Goal: Task Accomplishment & Management: Manage account settings

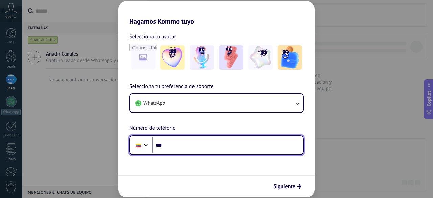
click at [174, 145] on input "***" at bounding box center [227, 145] width 151 height 16
type input "**********"
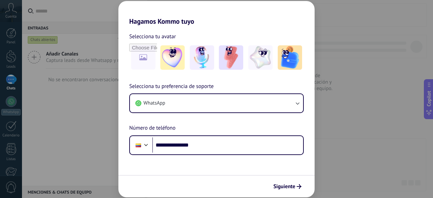
click at [292, 186] on span "Siguiente" at bounding box center [284, 186] width 22 height 5
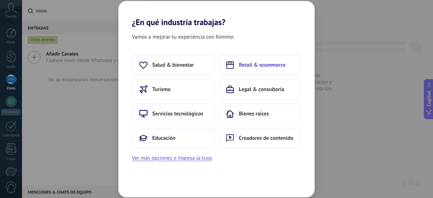
click at [262, 68] on span "Retail & ecommerce" at bounding box center [262, 65] width 47 height 7
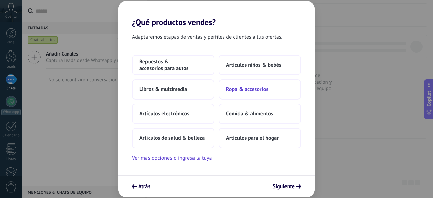
click at [281, 90] on button "Ropa & accesorios" at bounding box center [259, 89] width 82 height 20
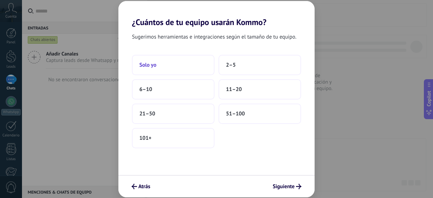
click at [173, 65] on button "Solo yo" at bounding box center [173, 65] width 82 height 20
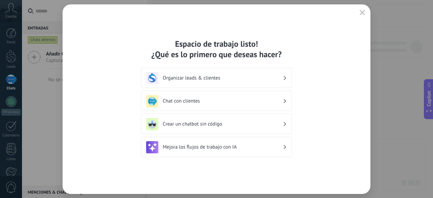
click at [212, 78] on h3 "Organizar leads & clientes" at bounding box center [223, 78] width 120 height 6
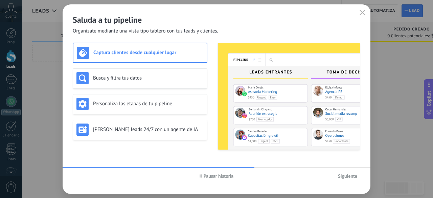
click at [343, 175] on span "Siguiente" at bounding box center [347, 175] width 19 height 5
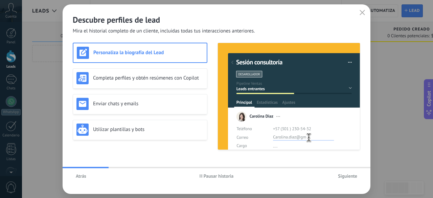
click at [349, 177] on span "Siguiente" at bounding box center [347, 175] width 19 height 5
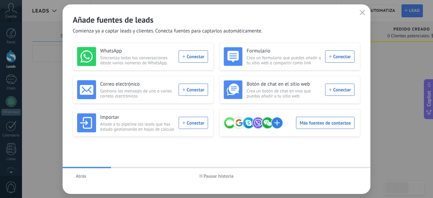
click at [363, 13] on icon "button" at bounding box center [361, 12] width 5 height 5
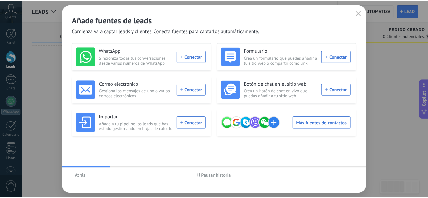
scroll to position [83, 0]
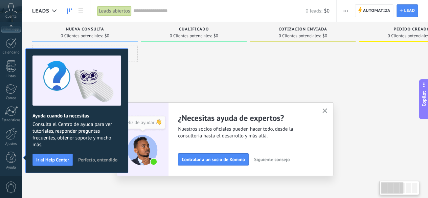
click at [217, 80] on div at bounding box center [193, 100] width 105 height 110
click at [327, 114] on button "button" at bounding box center [325, 111] width 8 height 9
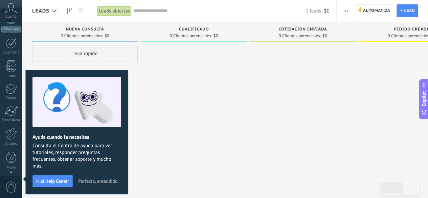
scroll to position [0, 0]
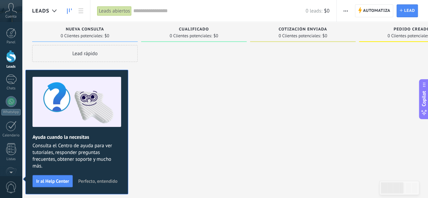
click at [108, 183] on span "Perfecto, entendido" at bounding box center [97, 181] width 39 height 5
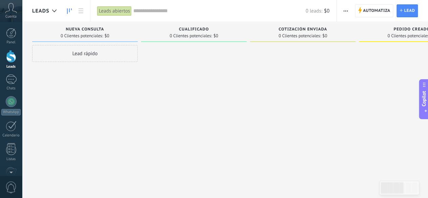
click at [10, 57] on div at bounding box center [11, 56] width 10 height 13
click at [104, 15] on div "Leads abiertos" at bounding box center [114, 11] width 34 height 10
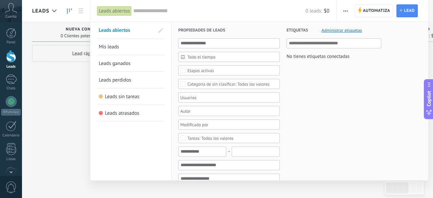
click at [60, 28] on div at bounding box center [216, 99] width 433 height 198
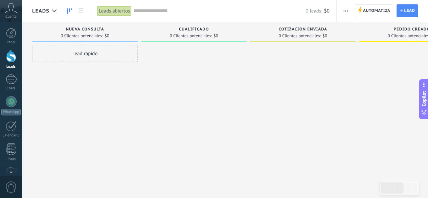
click at [5, 65] on div "Leads" at bounding box center [11, 67] width 20 height 4
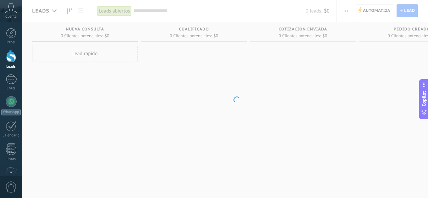
click at [9, 86] on div "Chats" at bounding box center [11, 88] width 20 height 4
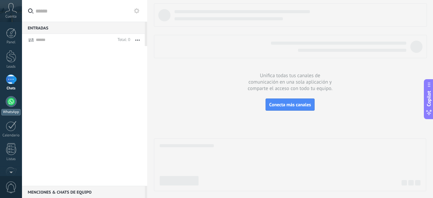
click at [13, 103] on div at bounding box center [11, 101] width 11 height 11
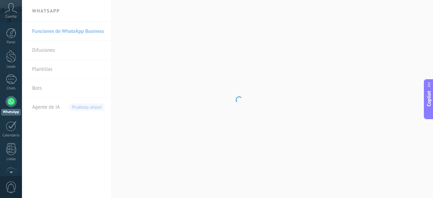
click at [9, 54] on div at bounding box center [11, 56] width 10 height 13
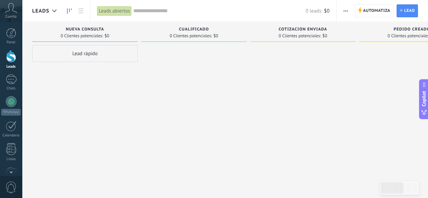
click at [9, 33] on div at bounding box center [11, 33] width 10 height 10
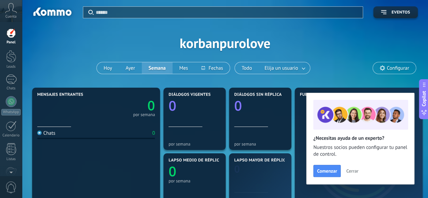
click at [11, 12] on icon at bounding box center [11, 8] width 12 height 10
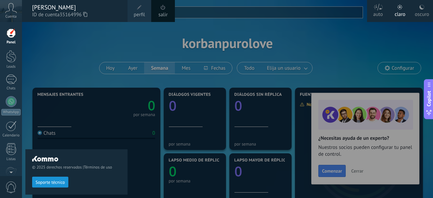
click at [11, 14] on div "Cuenta" at bounding box center [11, 11] width 22 height 22
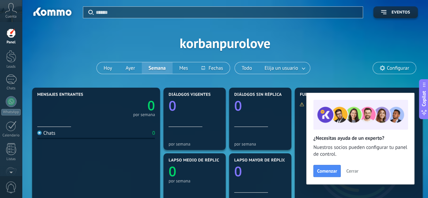
click at [11, 13] on icon at bounding box center [11, 8] width 12 height 10
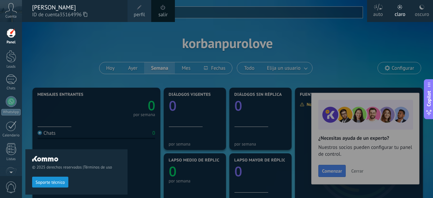
click at [11, 15] on span "Cuenta" at bounding box center [10, 17] width 11 height 4
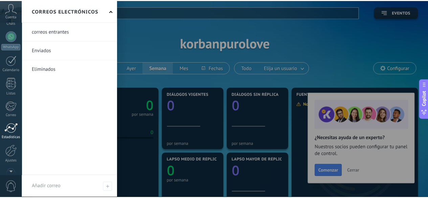
scroll to position [83, 0]
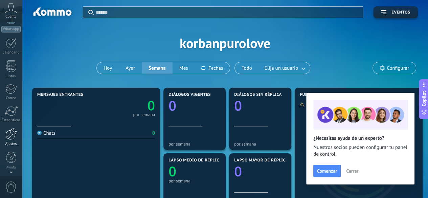
click at [7, 140] on link "Ajustes" at bounding box center [11, 137] width 22 height 18
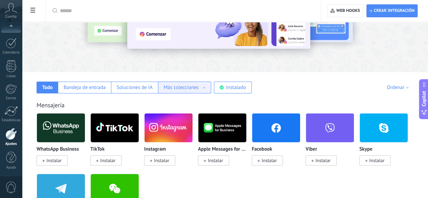
scroll to position [61, 0]
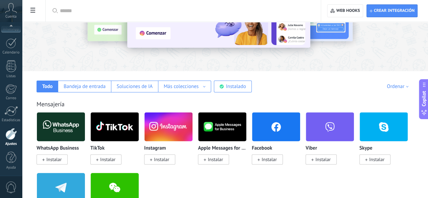
click at [277, 160] on span "Instalar" at bounding box center [268, 159] width 15 height 6
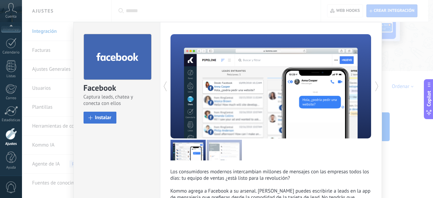
click at [101, 118] on span "Instalar" at bounding box center [103, 117] width 17 height 5
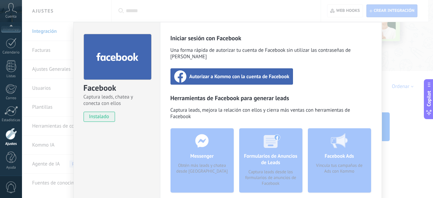
click at [394, 44] on div "Facebook Captura leads, chatea y conecta con ellos instalado Desinstalar Inicia…" at bounding box center [227, 99] width 411 height 198
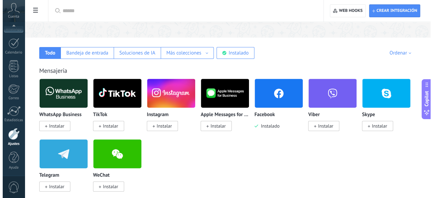
scroll to position [113, 0]
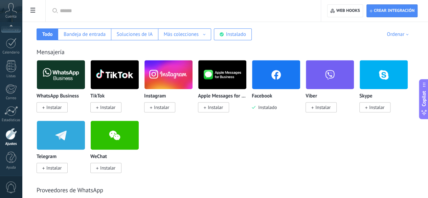
click at [169, 106] on span "Instalar" at bounding box center [161, 107] width 15 height 6
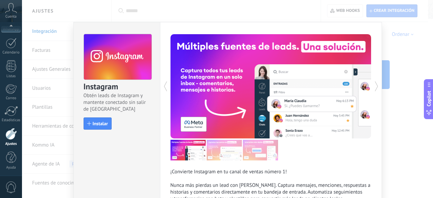
click at [97, 122] on span "Instalar" at bounding box center [100, 123] width 15 height 5
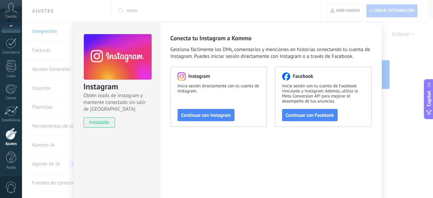
click at [399, 146] on div "Instagram Obtén leads de Instagram y mantente conectado sin salir de Kommo inst…" at bounding box center [227, 99] width 411 height 198
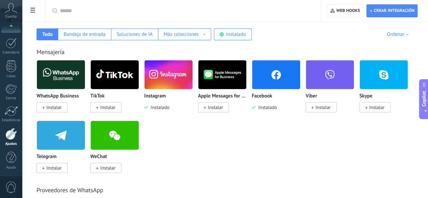
click at [121, 107] on span "Instalar" at bounding box center [105, 107] width 31 height 10
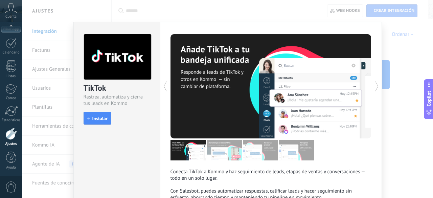
click at [98, 122] on button "Instalar" at bounding box center [98, 118] width 28 height 13
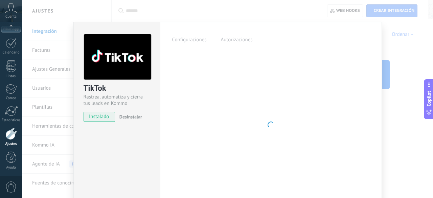
click at [404, 134] on div "TikTok Rastrea, automatiza y cierra tus leads en Kommo instalado Desinstalar Co…" at bounding box center [227, 99] width 411 height 198
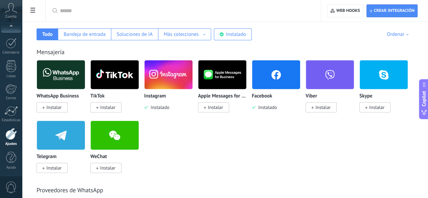
click at [62, 106] on span "Instalar" at bounding box center [53, 107] width 15 height 6
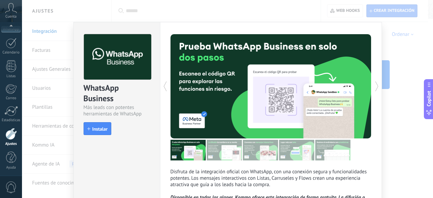
click at [101, 126] on span "Instalar" at bounding box center [99, 128] width 15 height 5
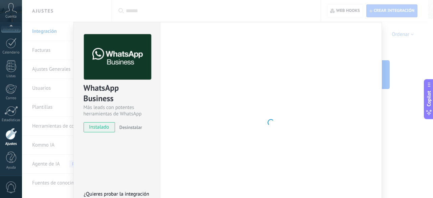
click at [397, 146] on div "WhatsApp Business Más leads con potentes herramientas de WhatsApp instalado Des…" at bounding box center [227, 99] width 411 height 198
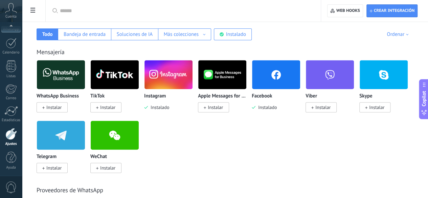
click at [300, 81] on img at bounding box center [276, 74] width 48 height 33
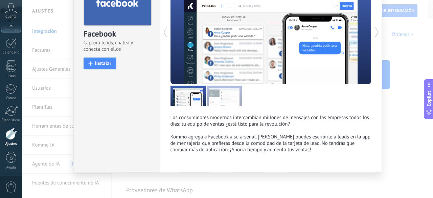
scroll to position [0, 0]
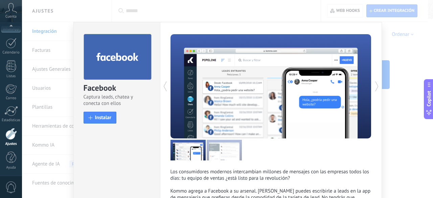
click at [396, 111] on div "Facebook Captura leads, chatea y conecta con ellos install Instalar Los consumi…" at bounding box center [227, 99] width 411 height 198
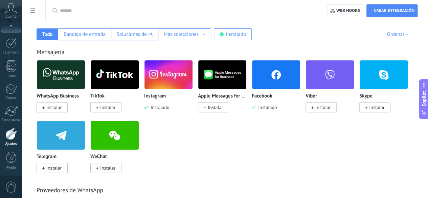
click at [277, 108] on span "Instalado" at bounding box center [265, 107] width 21 height 6
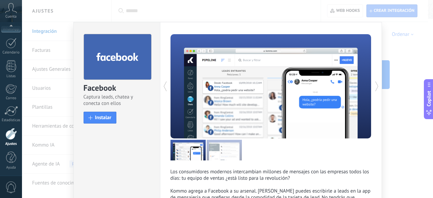
click at [158, 84] on div "Facebook Captura leads, chatea y conecta con ellos install Instalar" at bounding box center [117, 75] width 86 height 107
click at [163, 84] on icon at bounding box center [165, 86] width 7 height 14
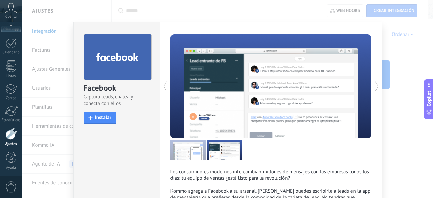
click at [163, 86] on icon at bounding box center [165, 86] width 7 height 14
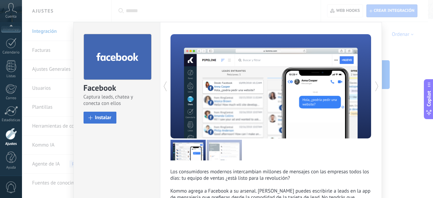
click at [106, 119] on span "Instalar" at bounding box center [103, 117] width 17 height 5
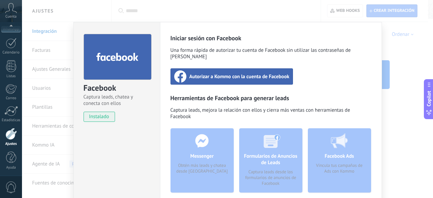
click at [232, 75] on div "Autorizar a Kommo con la cuenta de Facebook" at bounding box center [231, 76] width 123 height 16
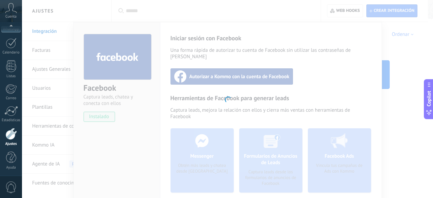
click at [400, 75] on div at bounding box center [227, 99] width 411 height 198
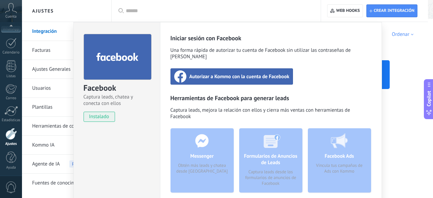
click at [394, 105] on div "Facebook Captura leads, chatea y conecta con ellos instalado Desinstalar Inicia…" at bounding box center [227, 99] width 411 height 198
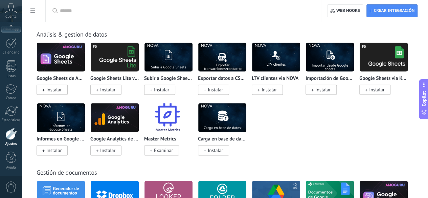
scroll to position [1622, 0]
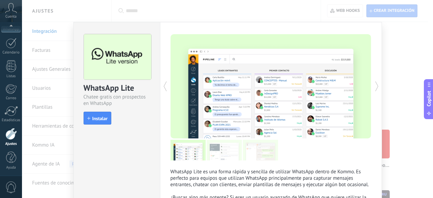
click at [101, 118] on span "Instalar" at bounding box center [99, 118] width 15 height 5
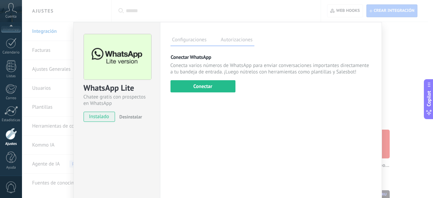
click at [397, 55] on div "WhatsApp Lite Chatee gratis con prospectos en WhatsApp instalado Desinstalar Co…" at bounding box center [227, 99] width 411 height 198
